Goal: Transaction & Acquisition: Purchase product/service

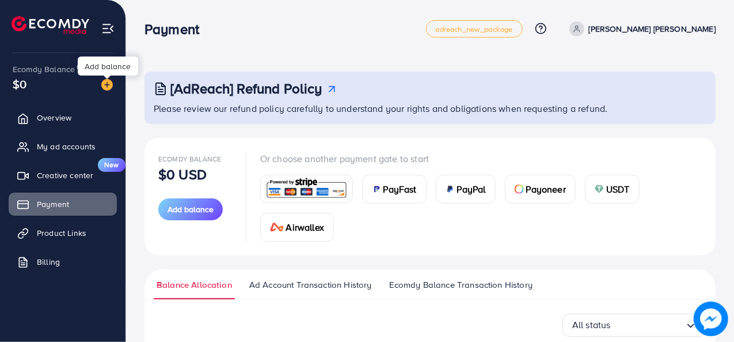
click at [107, 79] on div at bounding box center [107, 76] width 7 height 3
click at [405, 184] on span "PayFast" at bounding box center [400, 189] width 33 height 14
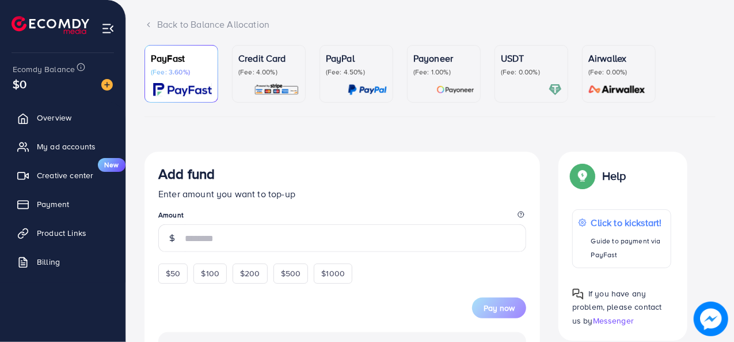
scroll to position [67, 0]
click at [178, 271] on span "$50" at bounding box center [173, 274] width 14 height 12
type input "**"
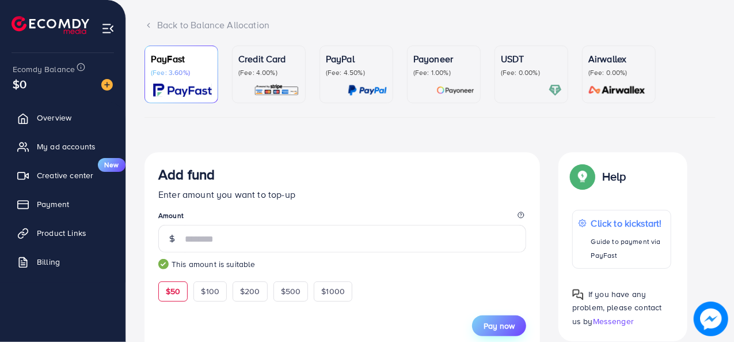
click at [492, 325] on span "Pay now" at bounding box center [499, 326] width 31 height 12
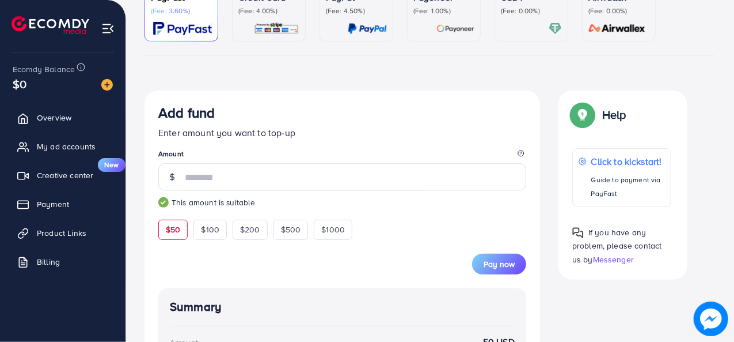
scroll to position [128, 0]
click at [435, 225] on form "Add fund Enter amount you want to top-up Amount ** This amount is suitable $50 …" at bounding box center [342, 189] width 368 height 169
click at [494, 261] on span "Pay now" at bounding box center [499, 265] width 31 height 12
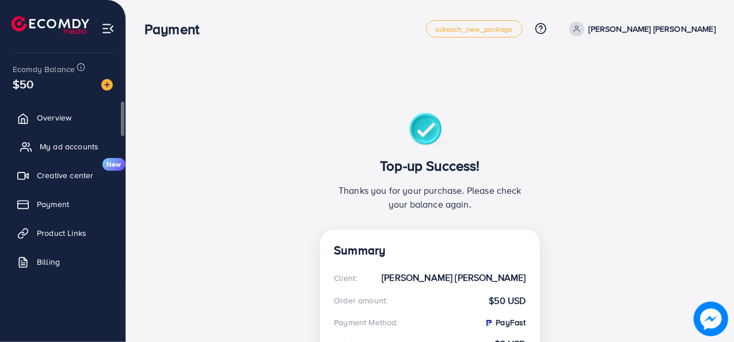
click at [66, 154] on link "My ad accounts" at bounding box center [63, 146] width 108 height 23
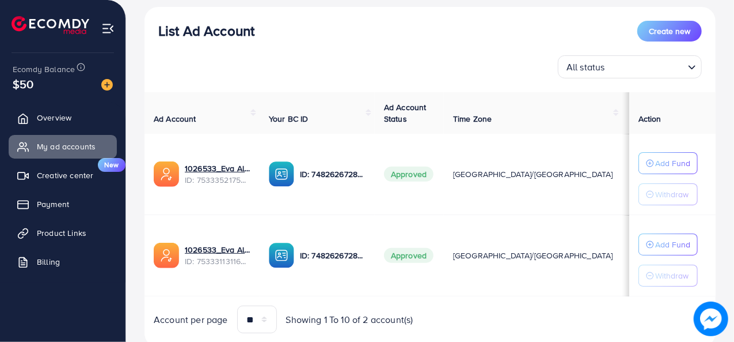
scroll to position [146, 0]
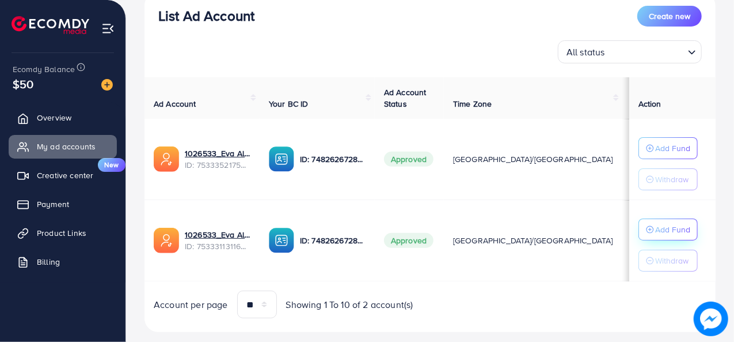
click at [655, 155] on p "Add Fund" at bounding box center [672, 148] width 35 height 14
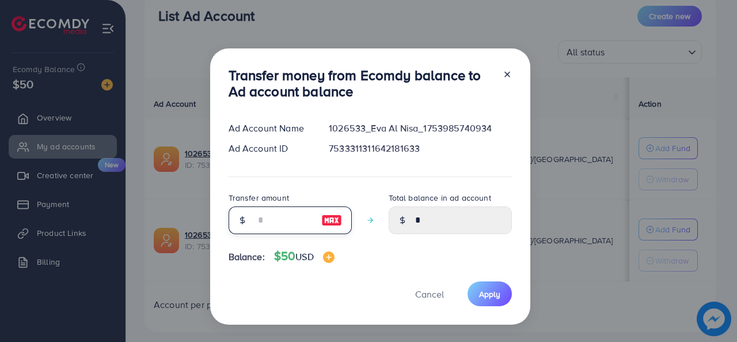
click at [282, 226] on input "number" at bounding box center [284, 220] width 58 height 28
type input "**"
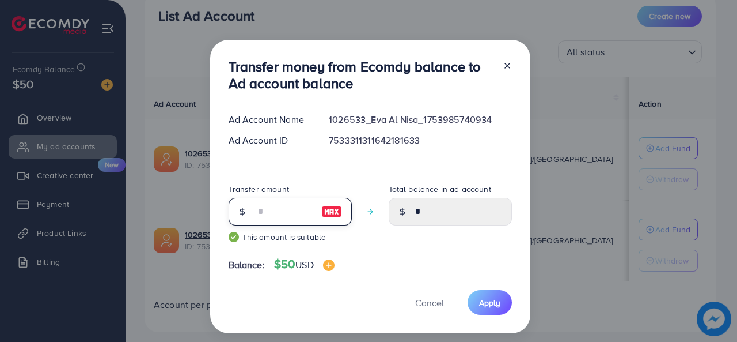
type input "*****"
type input "**"
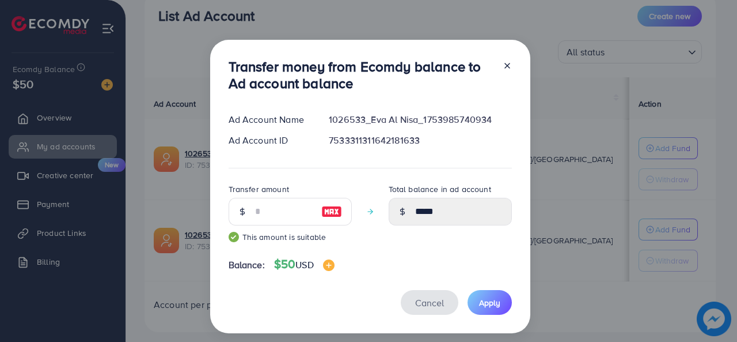
click at [439, 307] on span "Cancel" at bounding box center [429, 302] width 29 height 13
type input "*"
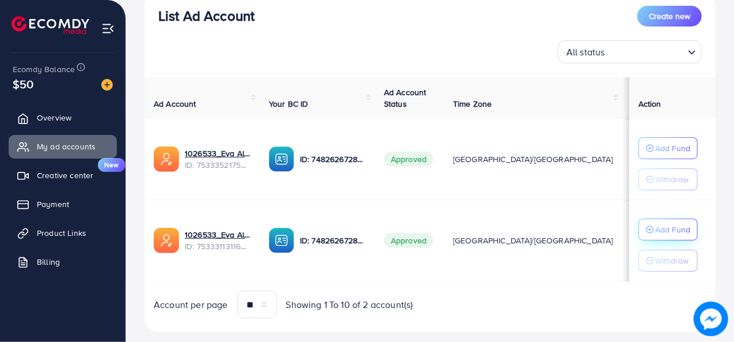
click at [662, 155] on p "Add Fund" at bounding box center [672, 148] width 35 height 14
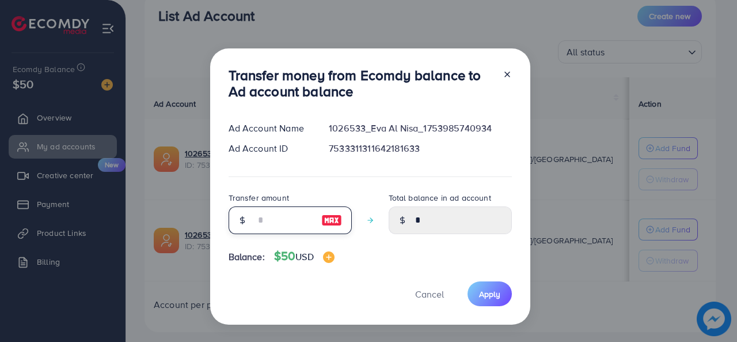
click at [313, 213] on input "number" at bounding box center [284, 220] width 58 height 28
type input "**"
type input "*****"
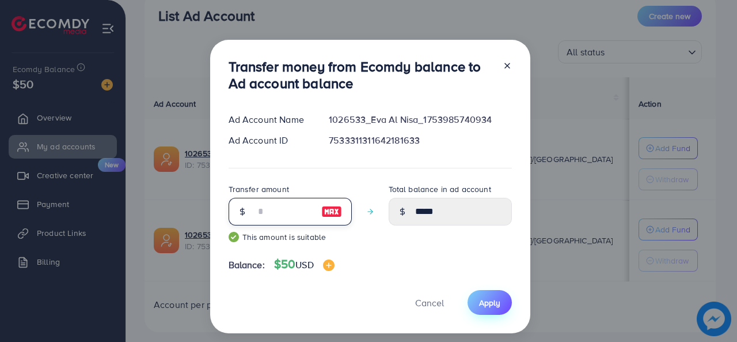
type input "**"
click at [483, 304] on span "Apply" at bounding box center [489, 303] width 21 height 12
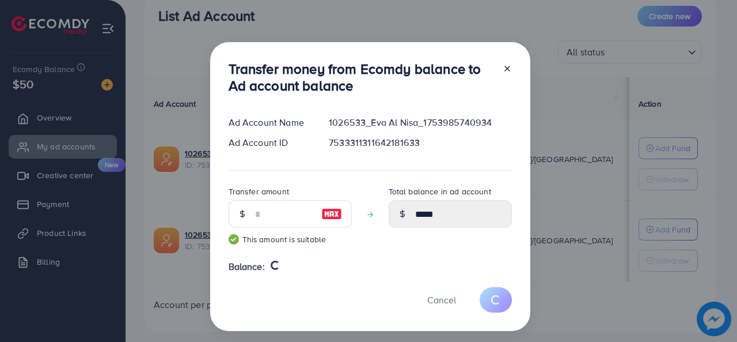
type input "*"
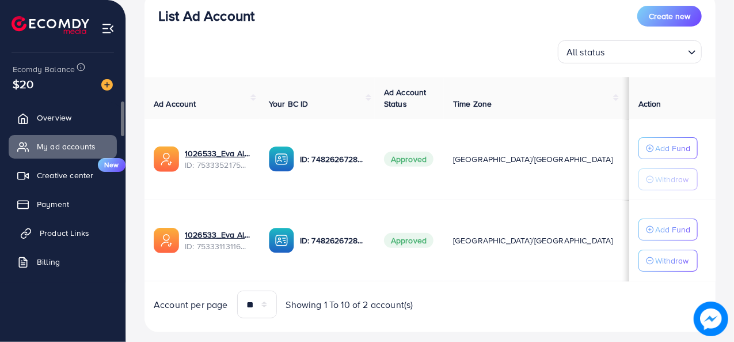
click at [75, 229] on span "Product Links" at bounding box center [65, 233] width 50 height 12
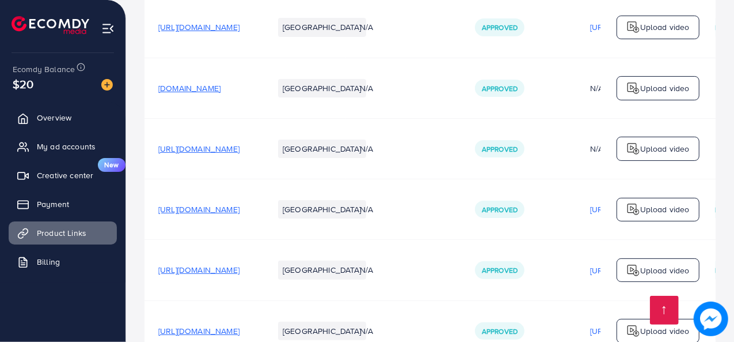
scroll to position [294, 0]
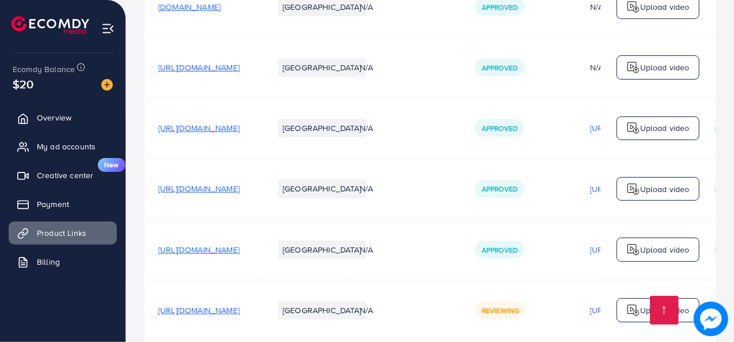
scroll to position [294, 0]
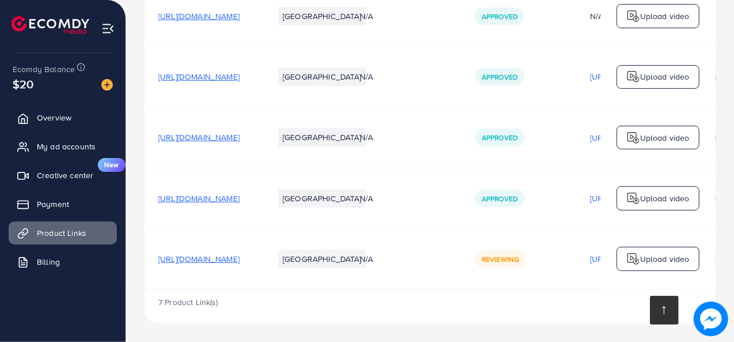
click at [664, 310] on link at bounding box center [664, 309] width 29 height 29
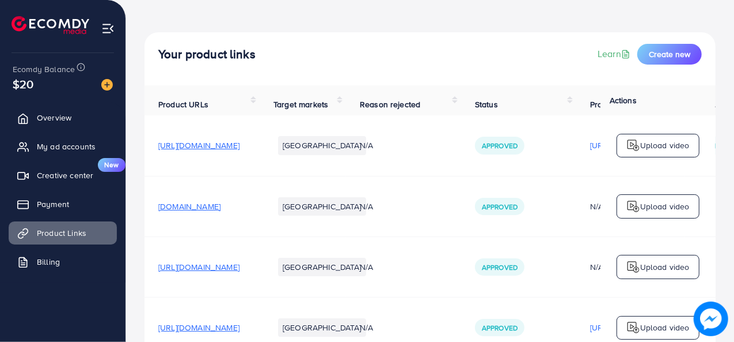
scroll to position [0, 0]
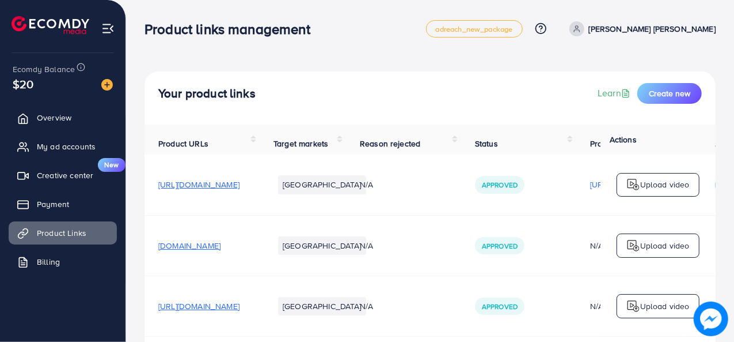
click at [703, 320] on img at bounding box center [711, 318] width 31 height 31
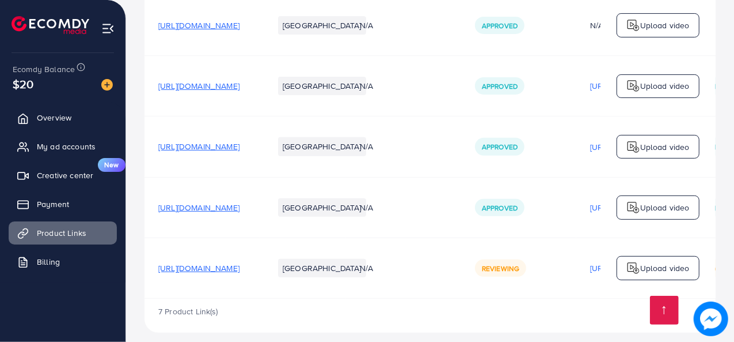
scroll to position [289, 0]
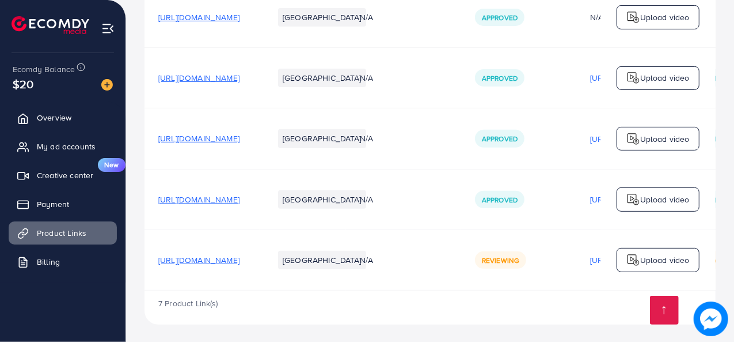
click at [646, 256] on p "Upload video" at bounding box center [666, 260] width 50 height 14
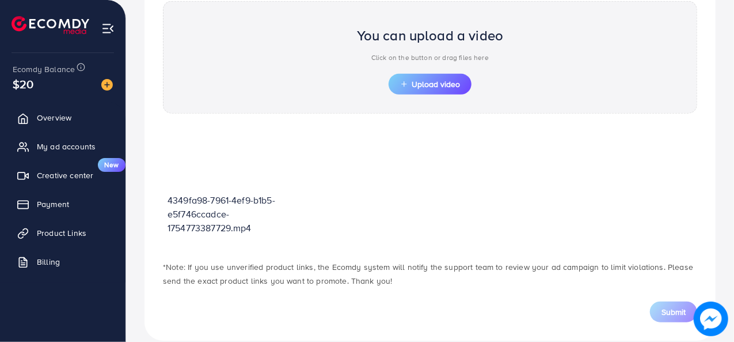
click at [319, 208] on div "4349fa98-7961-4ef9-b1b5-e5f746ccadce-1754773387729.mp4" at bounding box center [430, 186] width 535 height 123
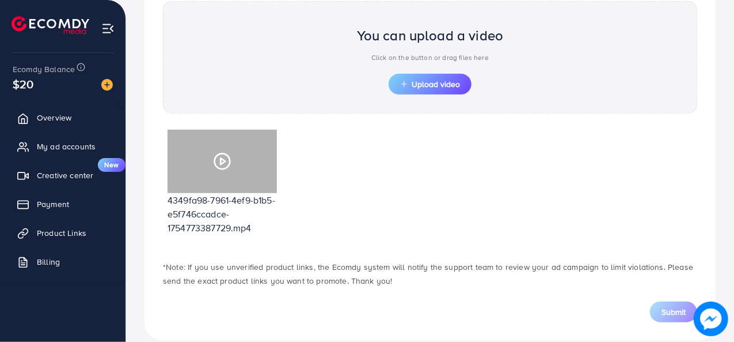
click at [223, 156] on icon at bounding box center [222, 161] width 18 height 18
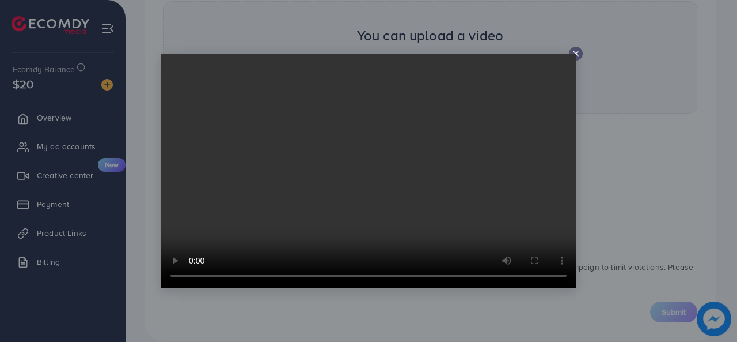
click at [580, 56] on icon at bounding box center [575, 53] width 9 height 9
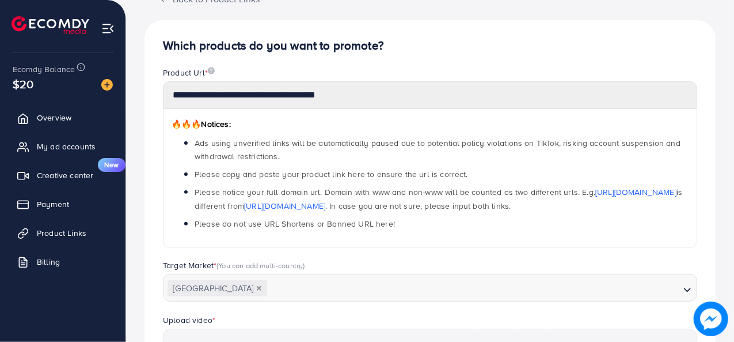
scroll to position [0, 0]
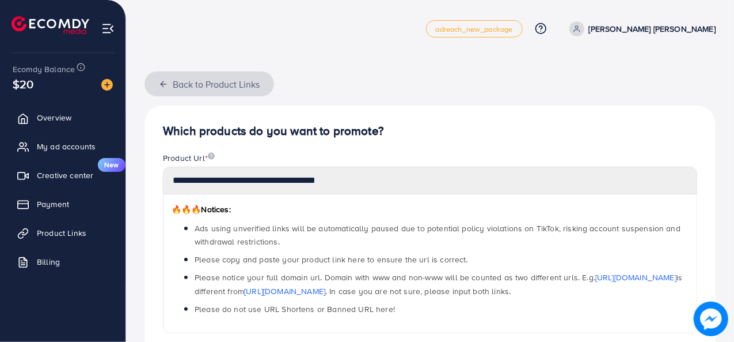
click at [168, 79] on button "Back to Product Links" at bounding box center [210, 83] width 130 height 25
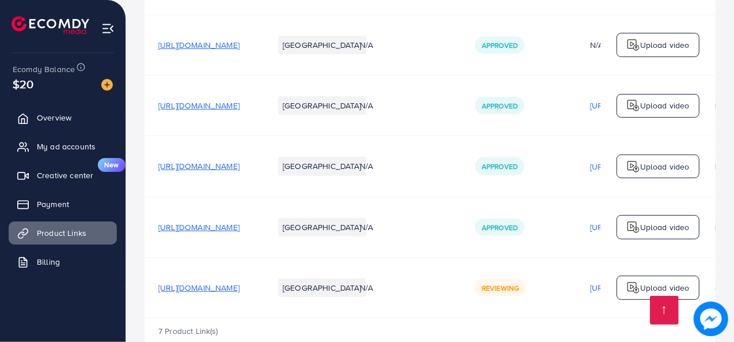
scroll to position [294, 0]
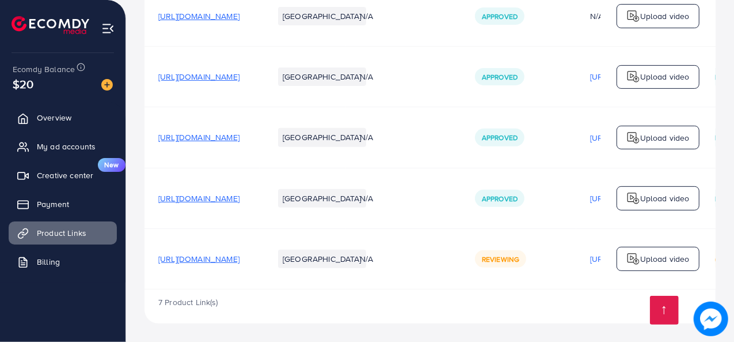
click at [238, 254] on span "[URL][DOMAIN_NAME]" at bounding box center [198, 259] width 81 height 12
click at [50, 211] on link "Payment" at bounding box center [63, 203] width 108 height 23
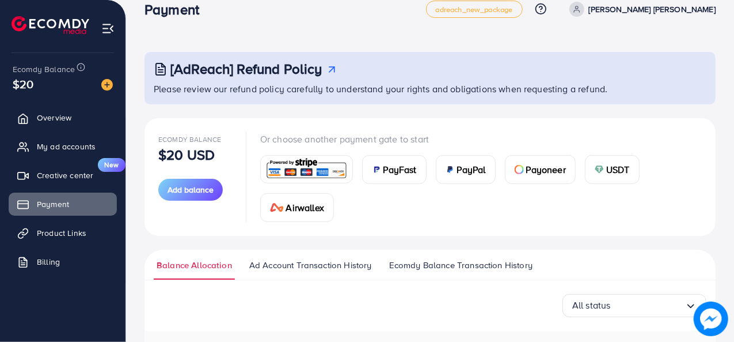
scroll to position [247, 0]
